Goal: Transaction & Acquisition: Purchase product/service

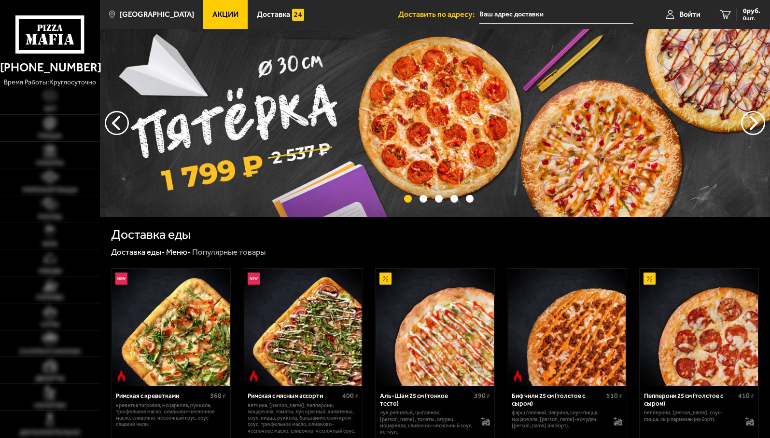
type input "[STREET_ADDRESS][PERSON_NAME]"
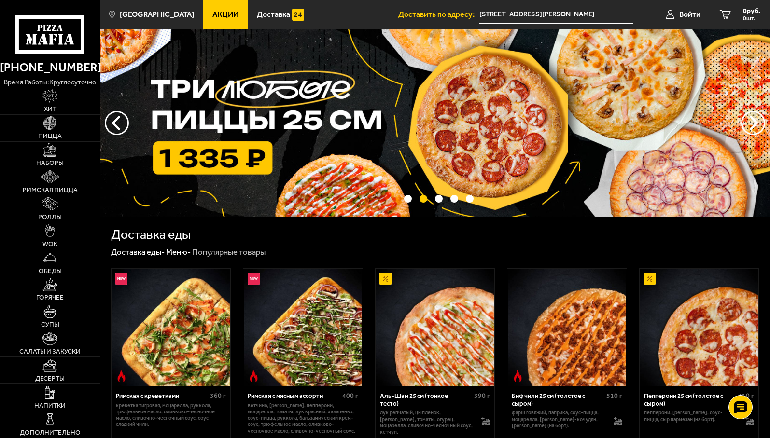
click at [212, 11] on span "Акции" at bounding box center [225, 15] width 26 height 8
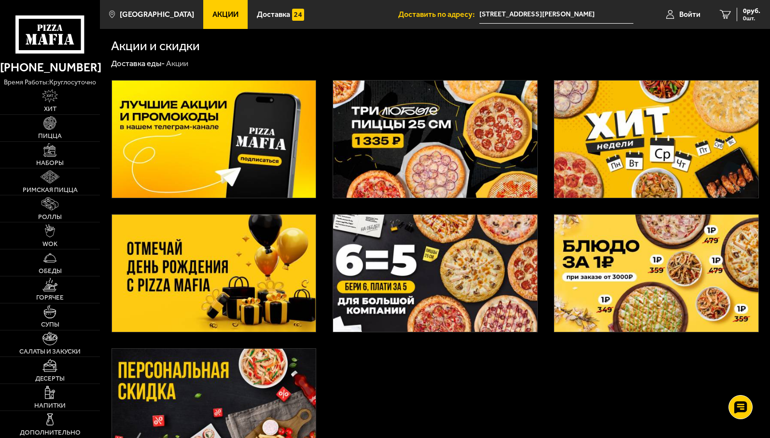
click at [428, 163] on img at bounding box center [435, 139] width 204 height 117
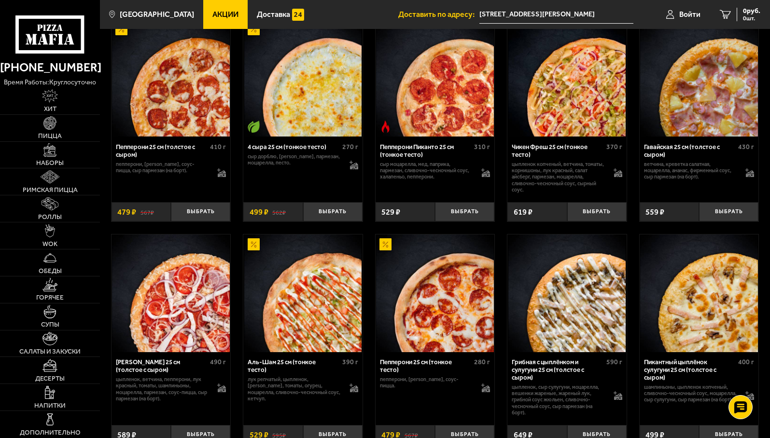
scroll to position [579, 0]
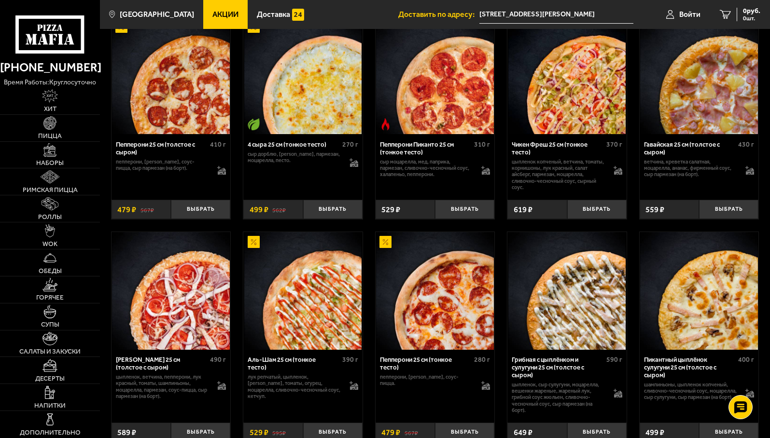
click at [440, 329] on img at bounding box center [434, 290] width 117 height 117
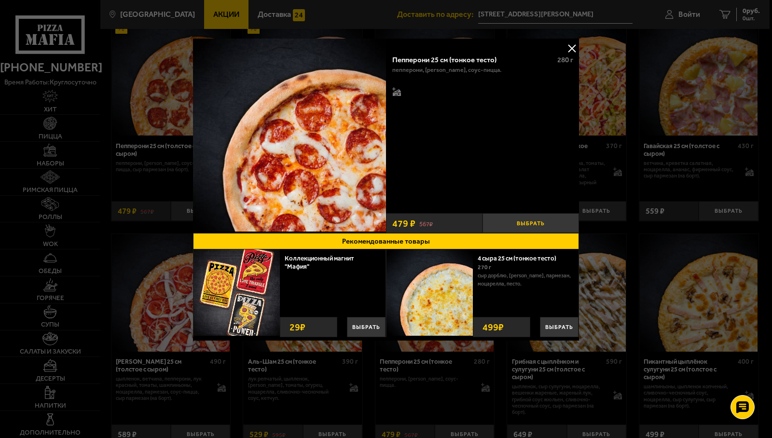
click at [537, 226] on button "Выбрать" at bounding box center [531, 223] width 97 height 20
click at [569, 48] on button at bounding box center [572, 48] width 14 height 14
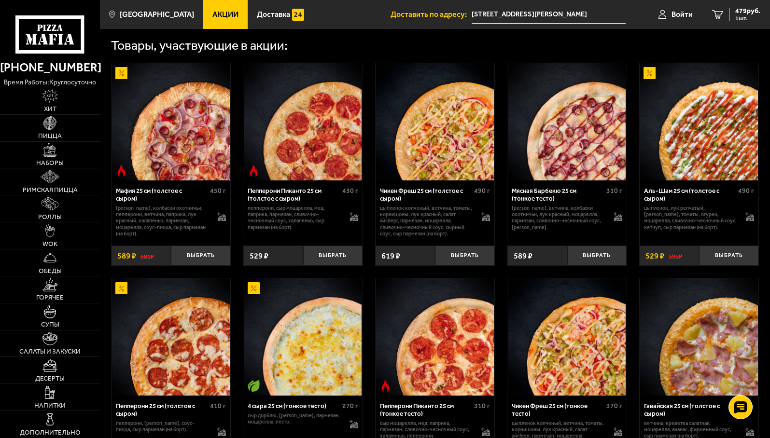
scroll to position [338, 0]
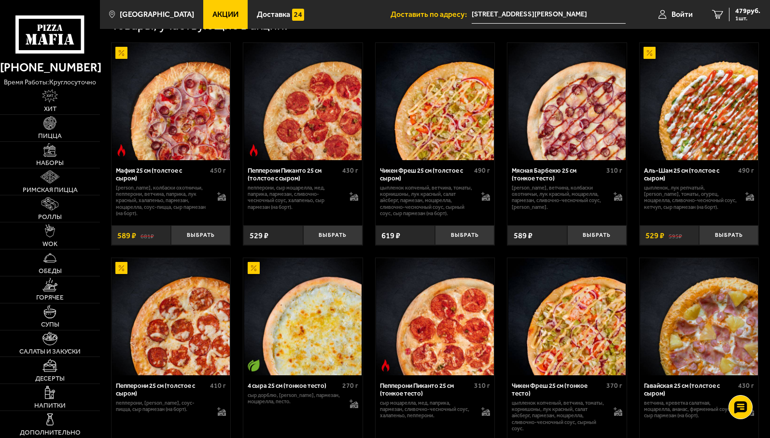
click at [574, 345] on img at bounding box center [566, 316] width 117 height 117
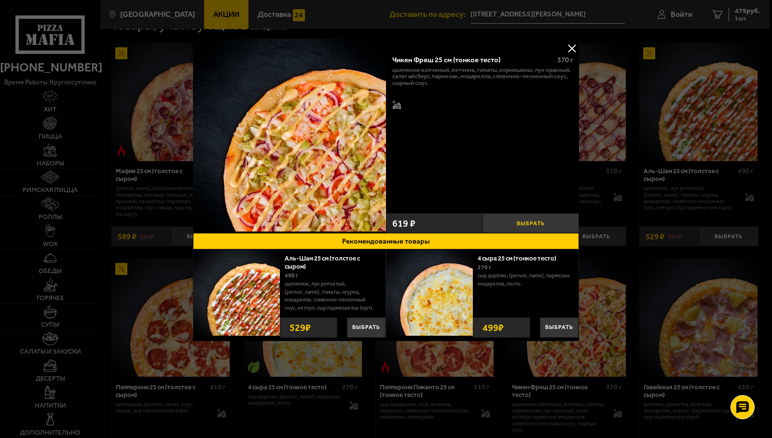
click at [538, 219] on button "Выбрать" at bounding box center [531, 223] width 97 height 20
click at [573, 48] on button at bounding box center [572, 48] width 14 height 14
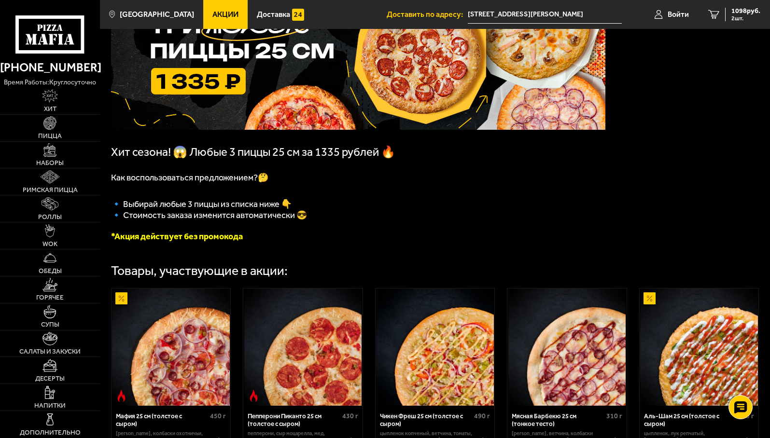
scroll to position [0, 0]
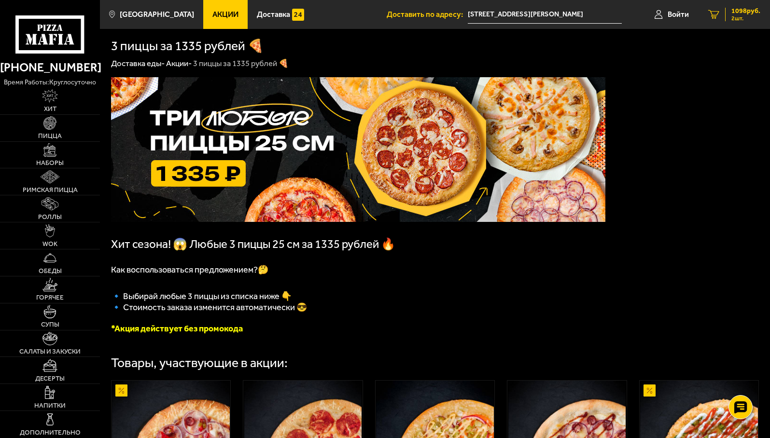
click at [740, 10] on span "1098 руб." at bounding box center [745, 11] width 29 height 7
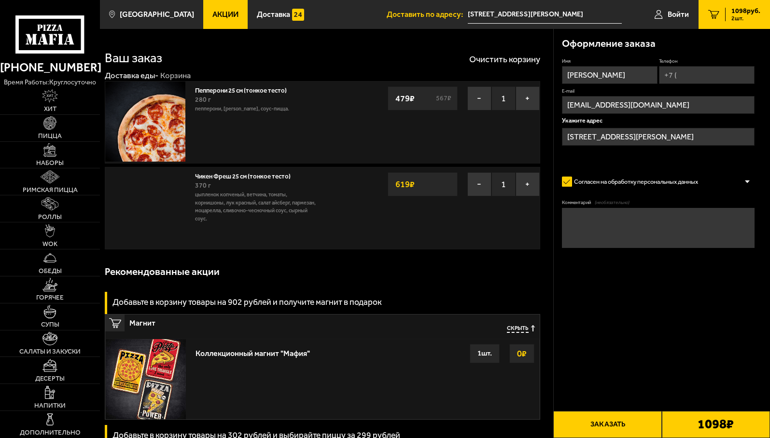
type input "[STREET_ADDRESS][PERSON_NAME]"
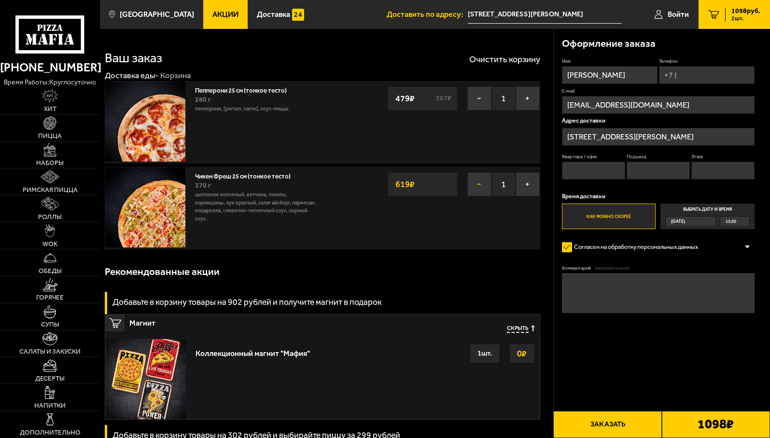
click at [480, 183] on button "−" at bounding box center [479, 184] width 24 height 24
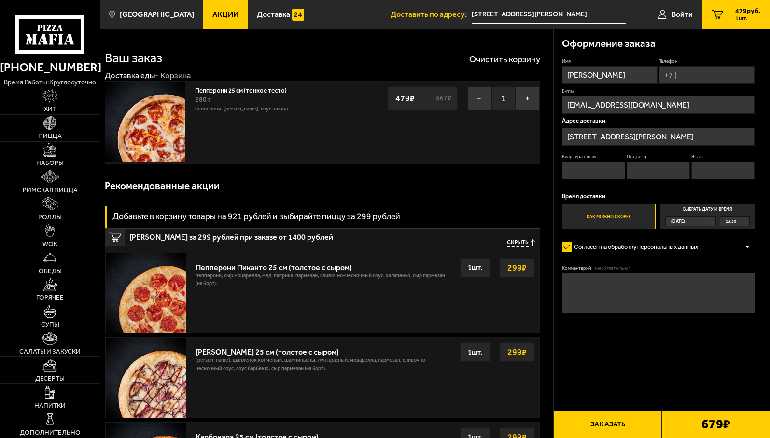
click at [212, 13] on span "Акции" at bounding box center [225, 15] width 26 height 8
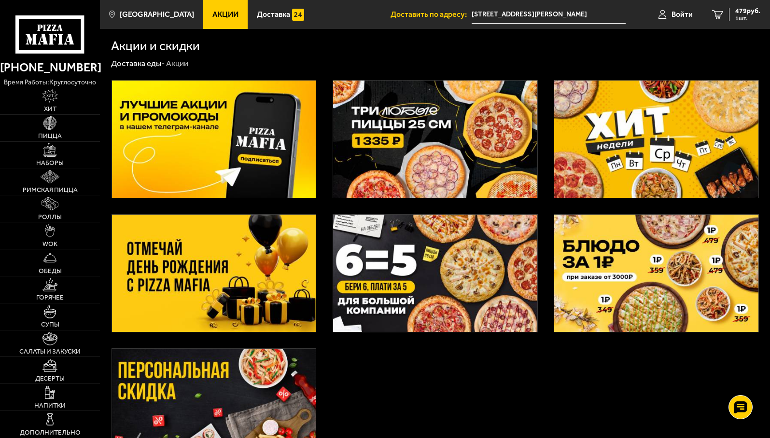
click at [445, 151] on img at bounding box center [435, 139] width 204 height 117
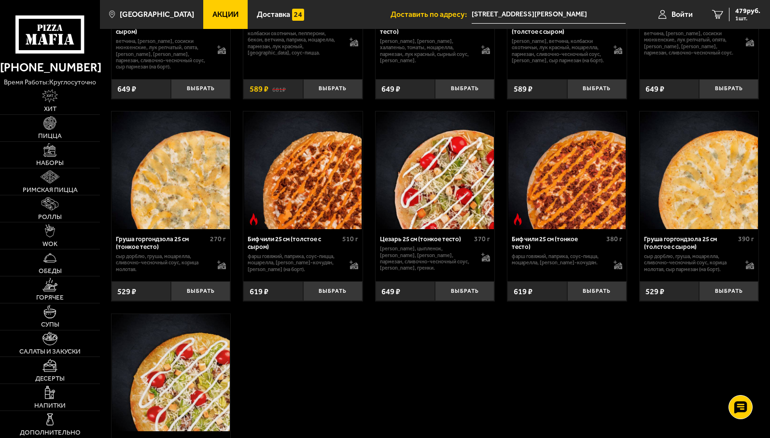
scroll to position [2461, 0]
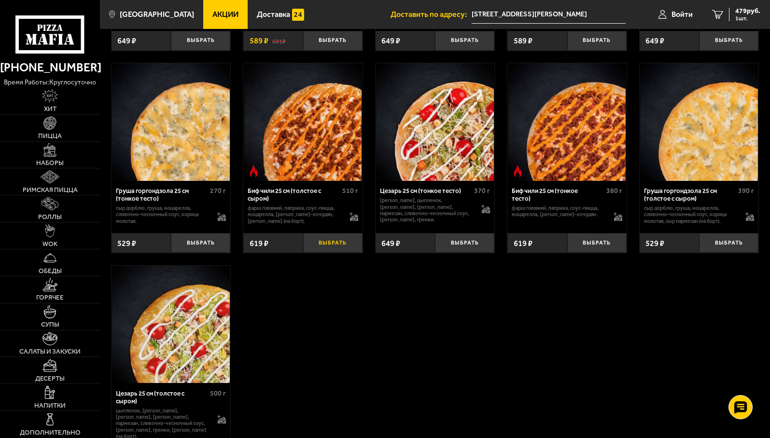
click at [325, 253] on button "Выбрать" at bounding box center [332, 243] width 59 height 20
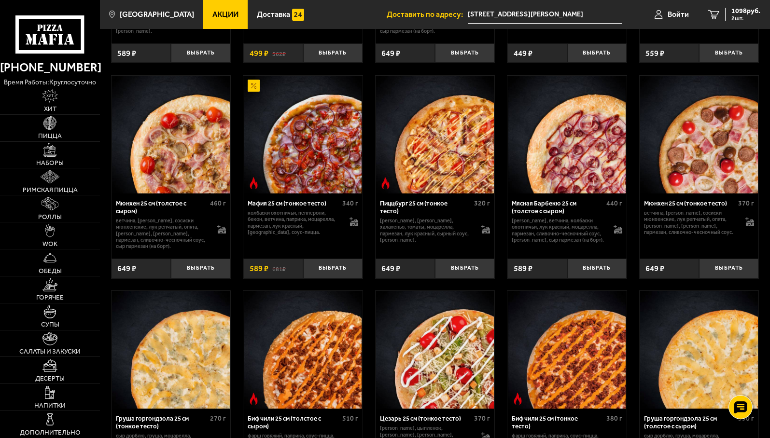
scroll to position [2220, 0]
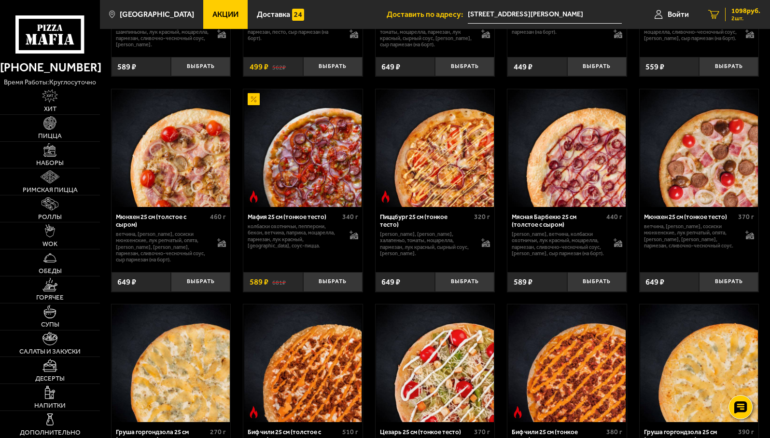
click at [736, 12] on span "1098 руб." at bounding box center [745, 11] width 29 height 7
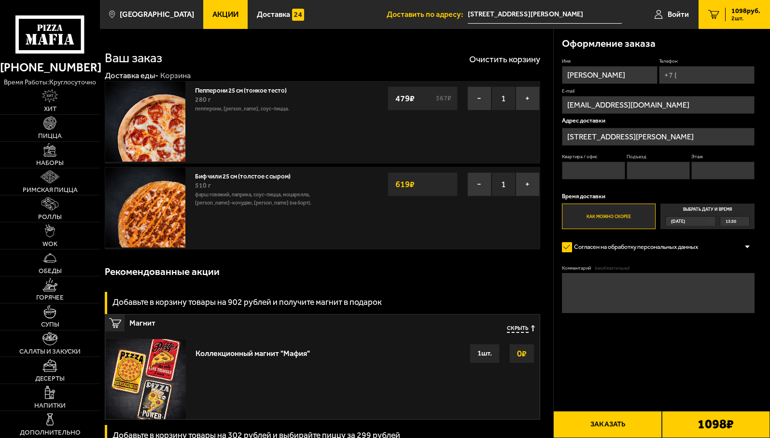
click at [210, 9] on link "Акции" at bounding box center [225, 14] width 44 height 29
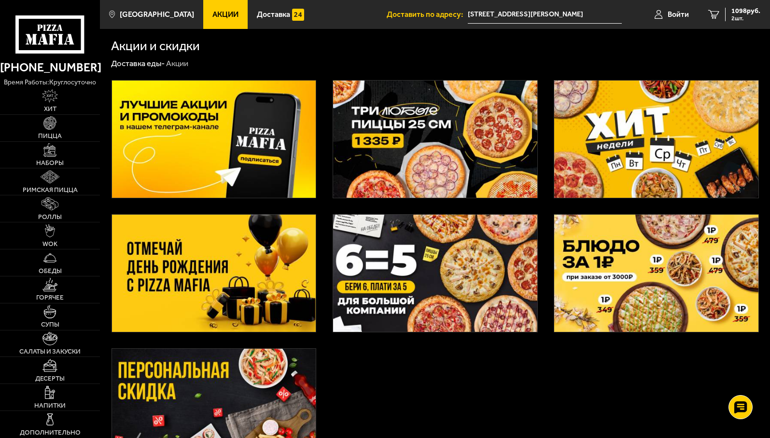
click at [404, 132] on img at bounding box center [435, 139] width 204 height 117
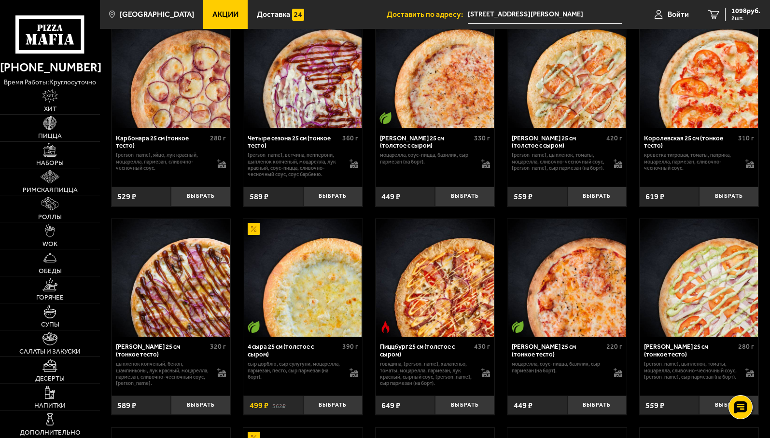
scroll to position [1882, 0]
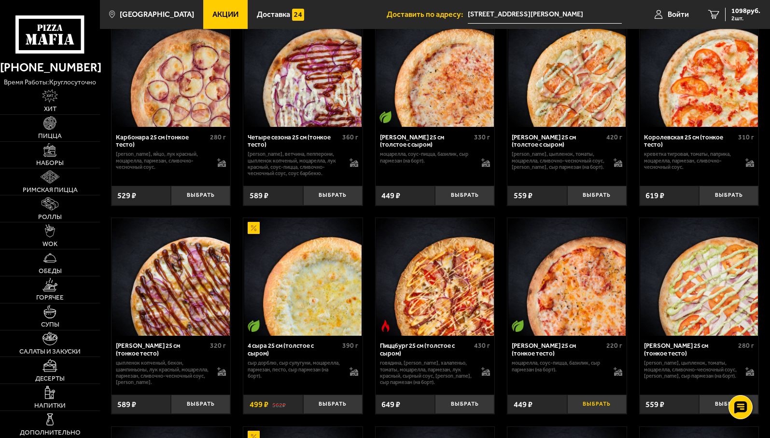
click at [592, 412] on button "Выбрать" at bounding box center [596, 405] width 59 height 20
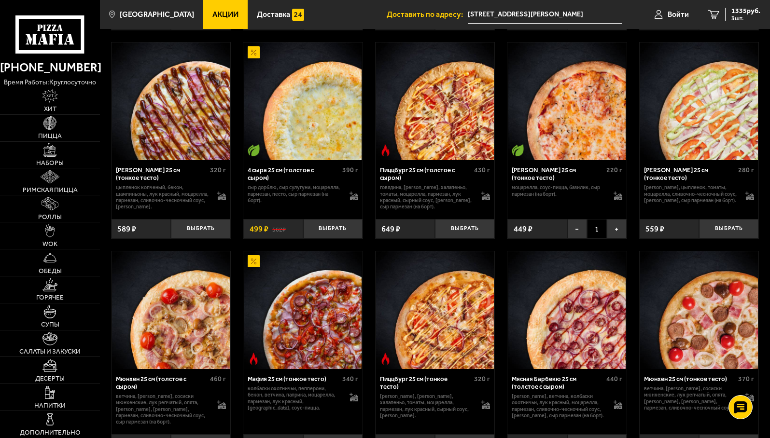
scroll to position [1979, 0]
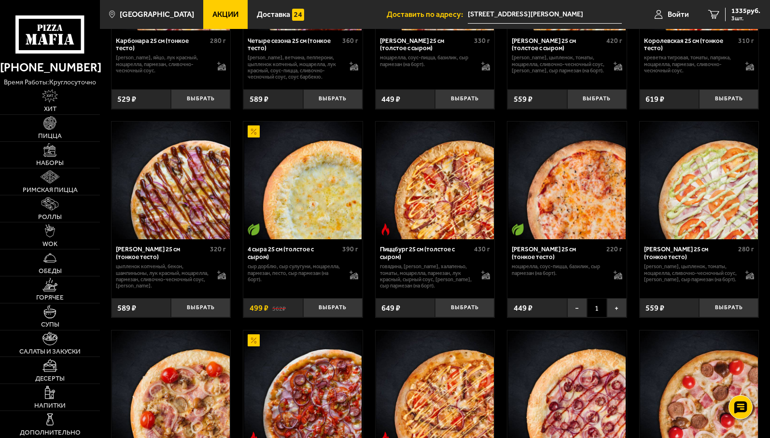
click at [192, 190] on img at bounding box center [170, 180] width 117 height 117
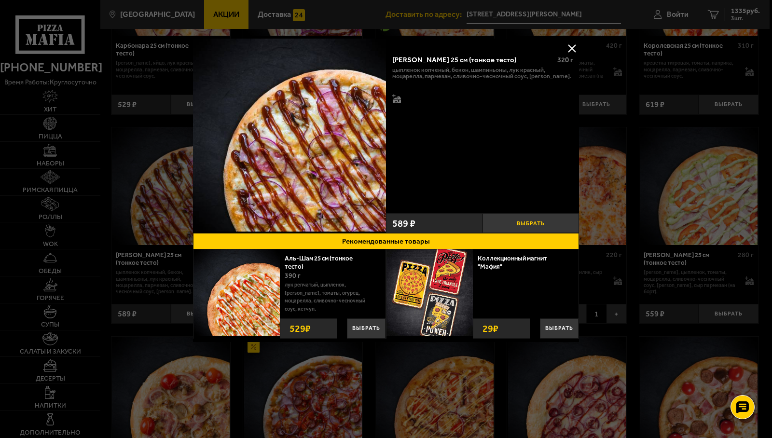
click at [547, 221] on button "Выбрать" at bounding box center [531, 223] width 97 height 20
click at [741, 9] on div at bounding box center [386, 219] width 772 height 438
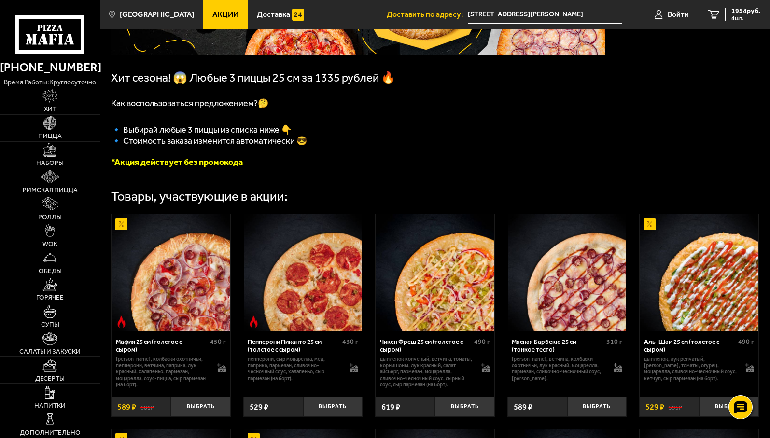
scroll to position [0, 0]
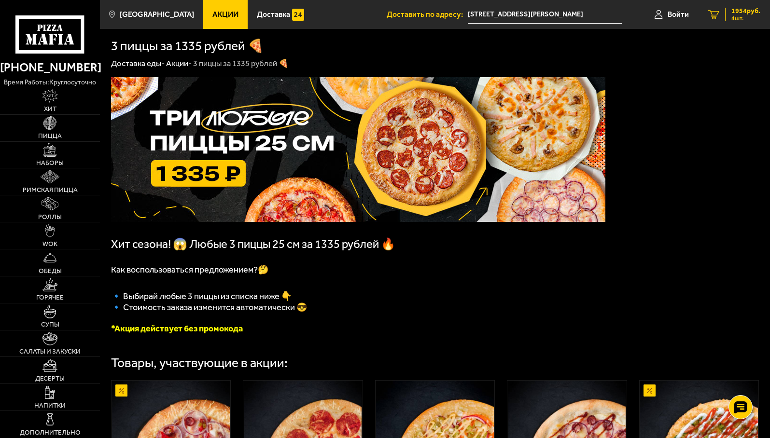
click at [725, 12] on div "1954 руб. 4 шт." at bounding box center [742, 15] width 35 height 14
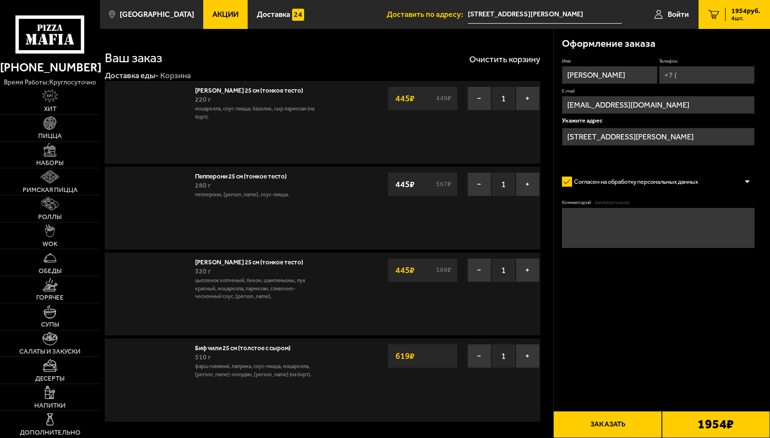
type input "[STREET_ADDRESS][PERSON_NAME]"
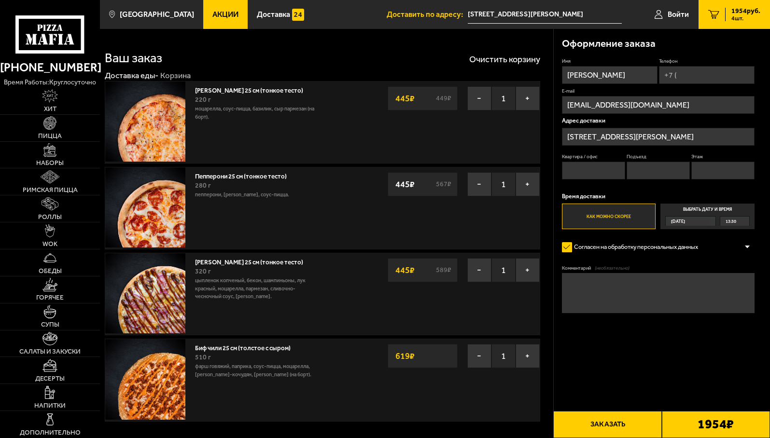
click at [690, 73] on input "Телефон" at bounding box center [707, 75] width 96 height 18
type input "[PHONE_NUMBER]"
type input "76"
type input "5"
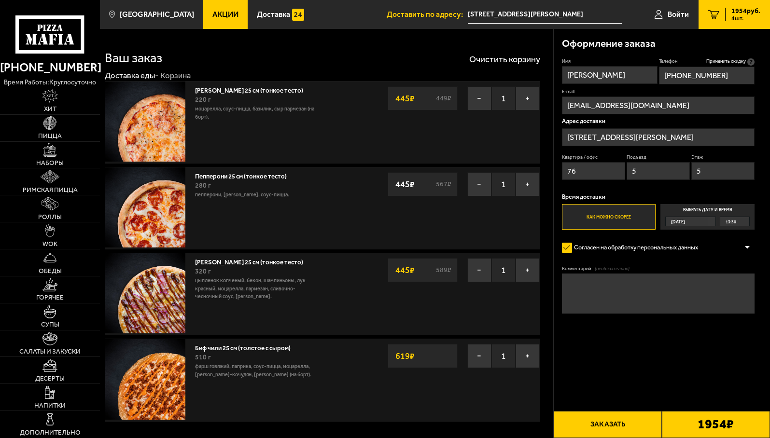
type input "[PHONE_NUMBER]"
click at [616, 216] on label "Как можно скорее" at bounding box center [609, 217] width 94 height 26
click at [0, 0] on input "Как можно скорее" at bounding box center [0, 0] width 0 height 0
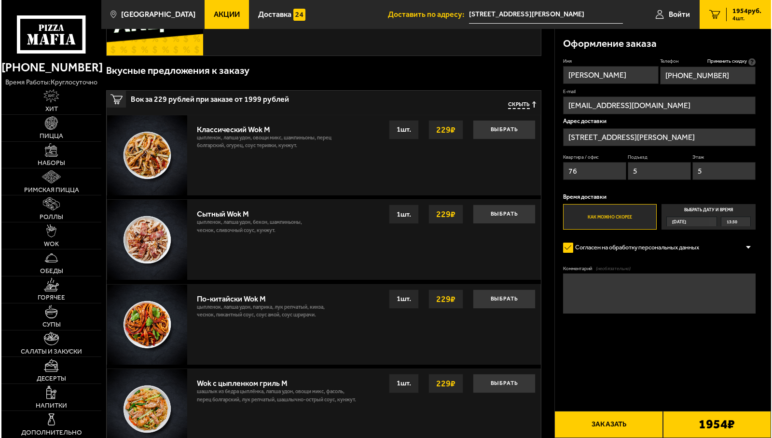
scroll to position [386, 0]
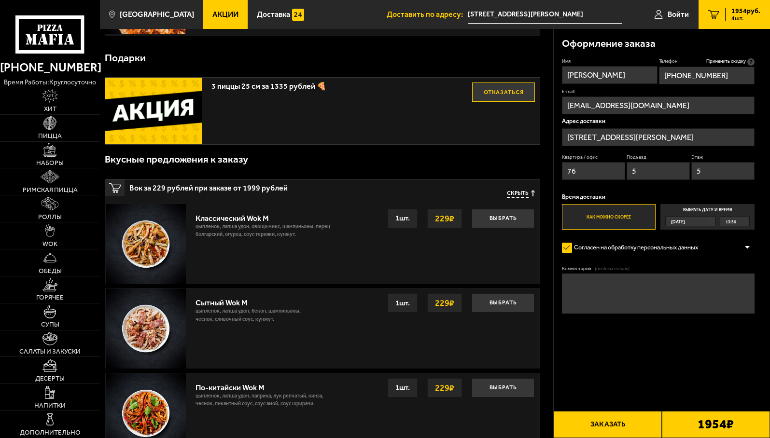
click at [619, 425] on button "Заказать" at bounding box center [607, 424] width 108 height 27
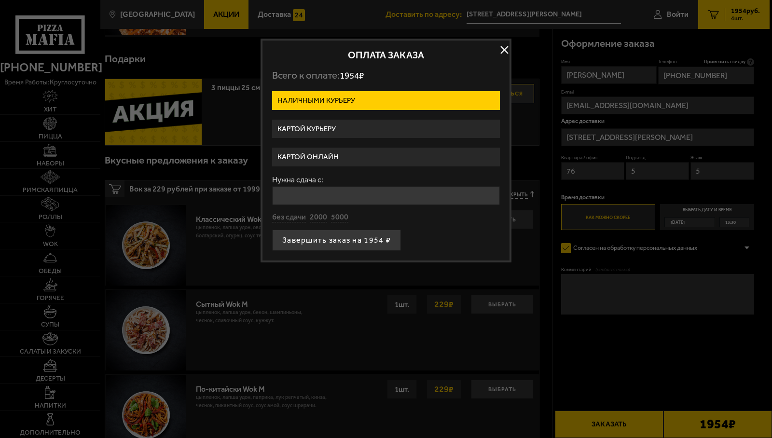
click at [332, 128] on label "Картой курьеру" at bounding box center [386, 129] width 228 height 19
click at [0, 0] on input "Картой курьеру" at bounding box center [0, 0] width 0 height 0
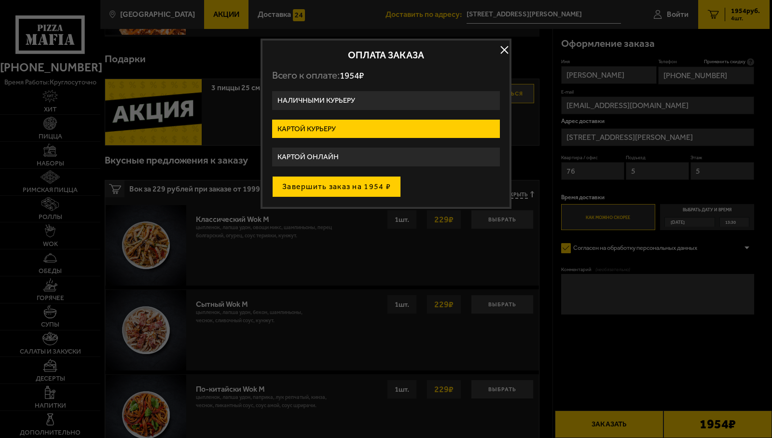
click at [341, 187] on button "Завершить заказ на 1954 ₽" at bounding box center [336, 186] width 129 height 21
